Goal: Task Accomplishment & Management: Complete application form

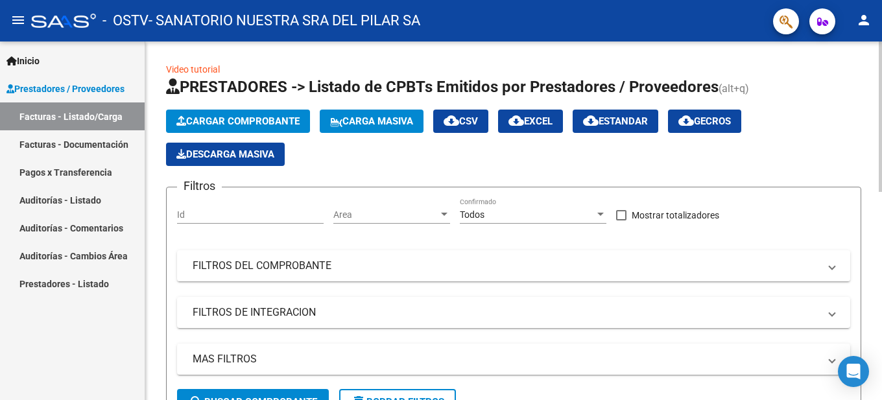
click at [258, 125] on span "Cargar Comprobante" at bounding box center [237, 121] width 123 height 12
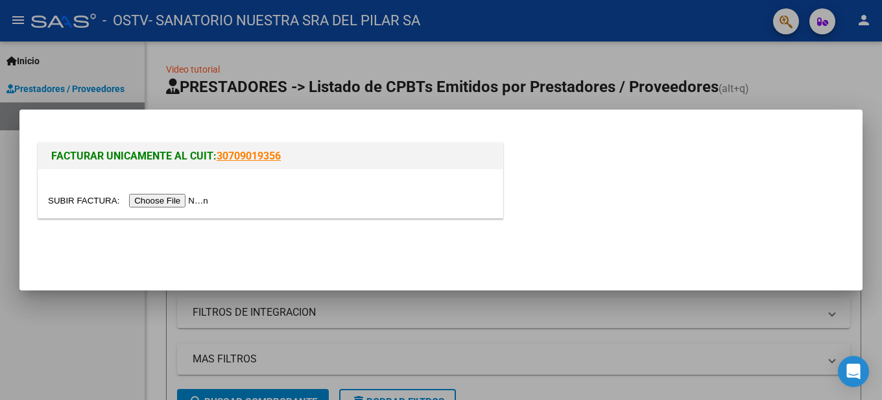
click at [191, 198] on input "file" at bounding box center [130, 201] width 164 height 14
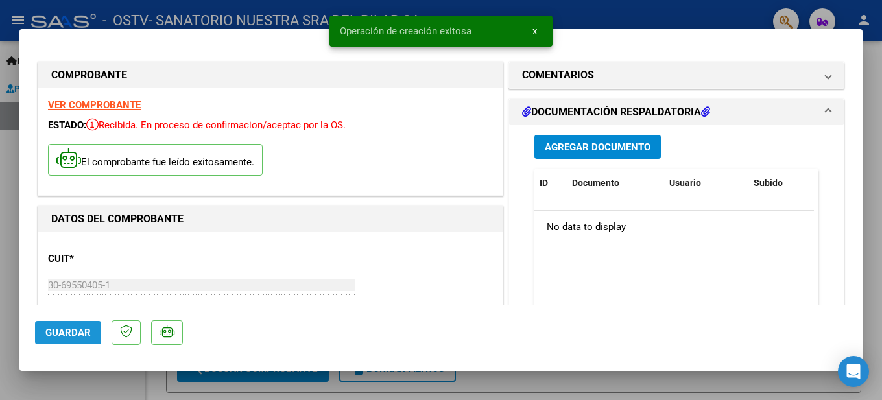
click at [66, 337] on span "Guardar" at bounding box center [67, 333] width 45 height 12
click at [877, 198] on div at bounding box center [441, 200] width 882 height 400
type input "$ 0,00"
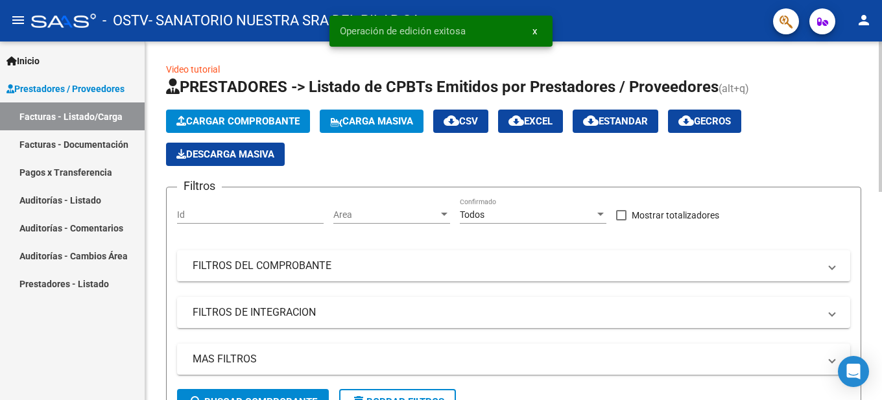
scroll to position [259, 0]
